Goal: Check status: Check status

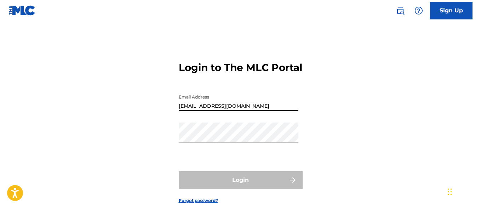
type input "[EMAIL_ADDRESS][DOMAIN_NAME]"
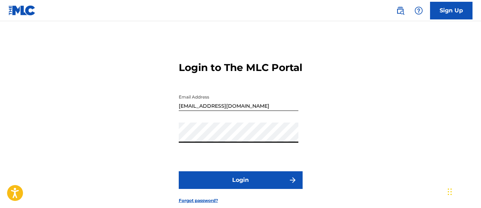
click at [240, 189] on button "Login" at bounding box center [241, 181] width 124 height 18
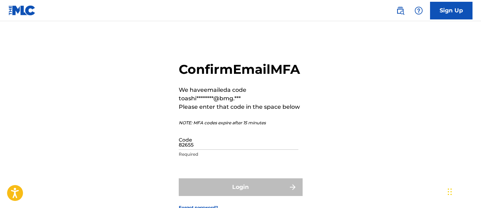
type input "826559"
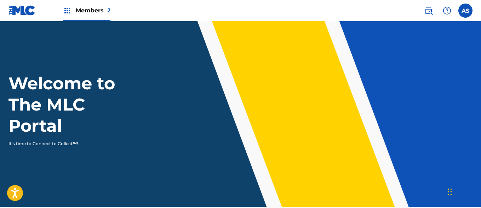
click at [67, 11] on img at bounding box center [67, 10] width 8 height 8
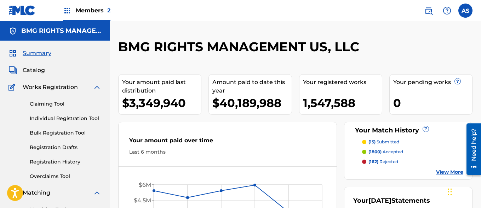
scroll to position [154, 0]
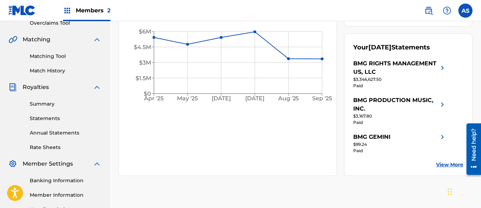
click at [65, 104] on link "Summary" at bounding box center [65, 103] width 71 height 7
